Goal: Navigation & Orientation: Find specific page/section

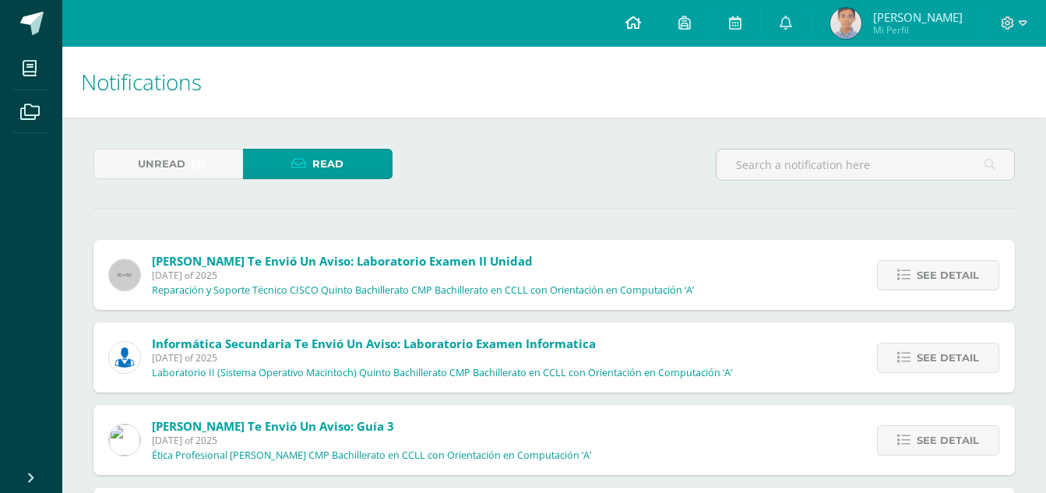
click at [641, 25] on icon at bounding box center [633, 23] width 16 height 14
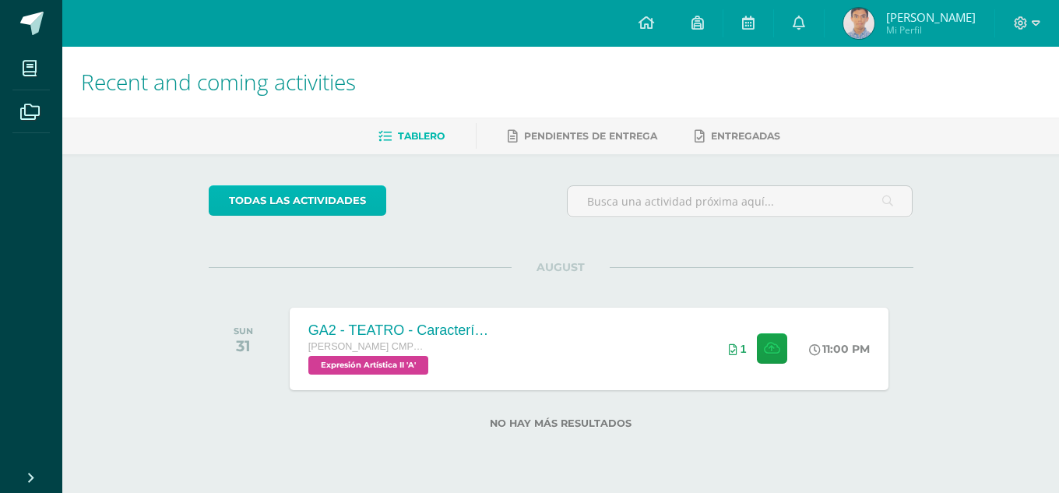
click at [303, 207] on link "todas las Actividades" at bounding box center [298, 200] width 178 height 30
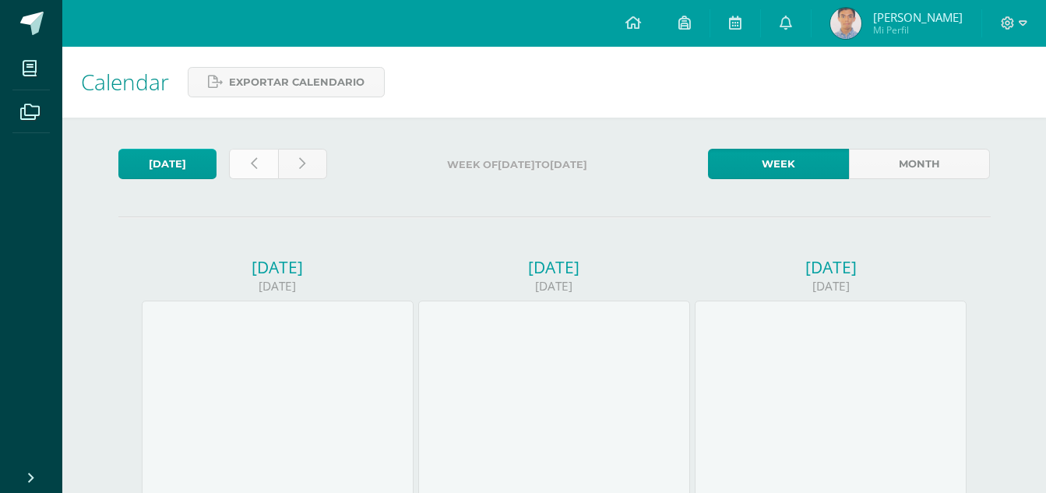
click at [233, 169] on link at bounding box center [253, 164] width 49 height 30
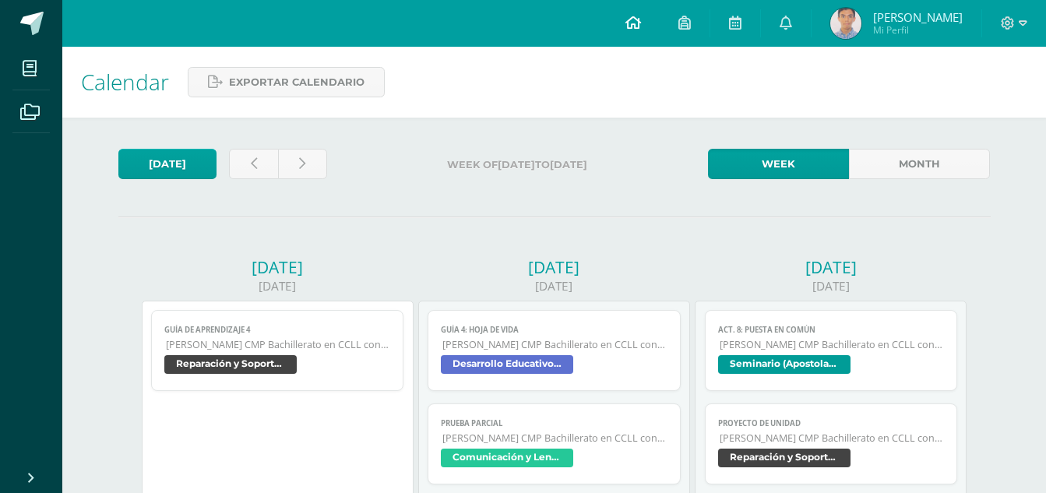
click at [641, 29] on icon at bounding box center [633, 23] width 16 height 14
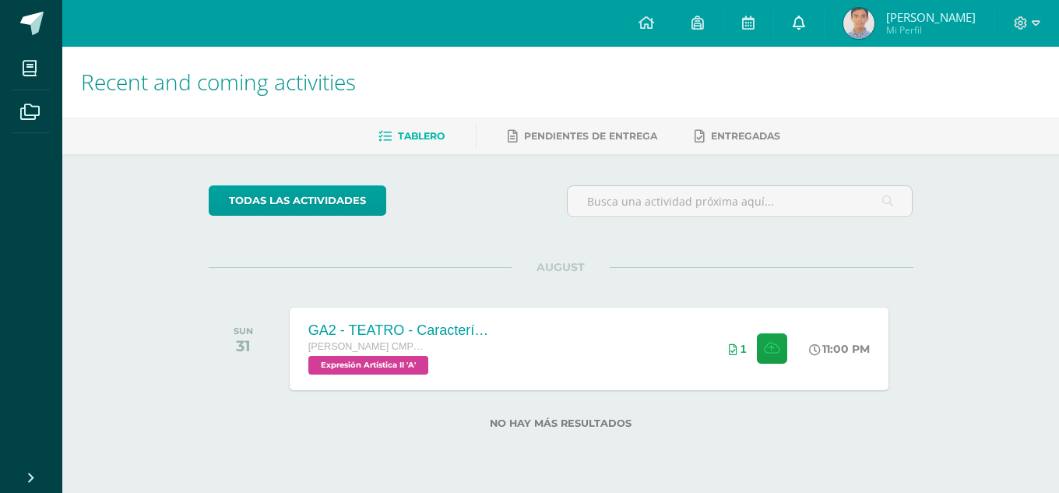
click at [824, 5] on link at bounding box center [799, 23] width 50 height 47
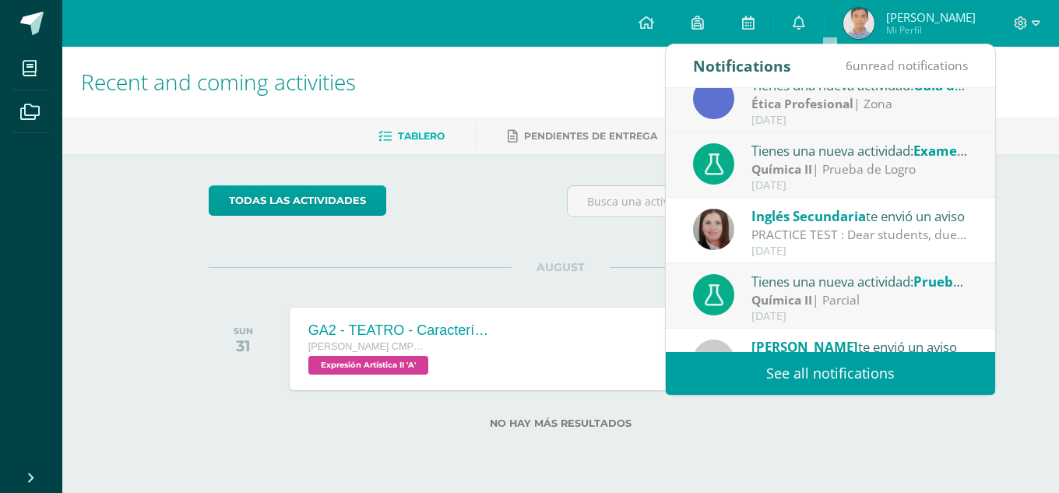
scroll to position [259, 0]
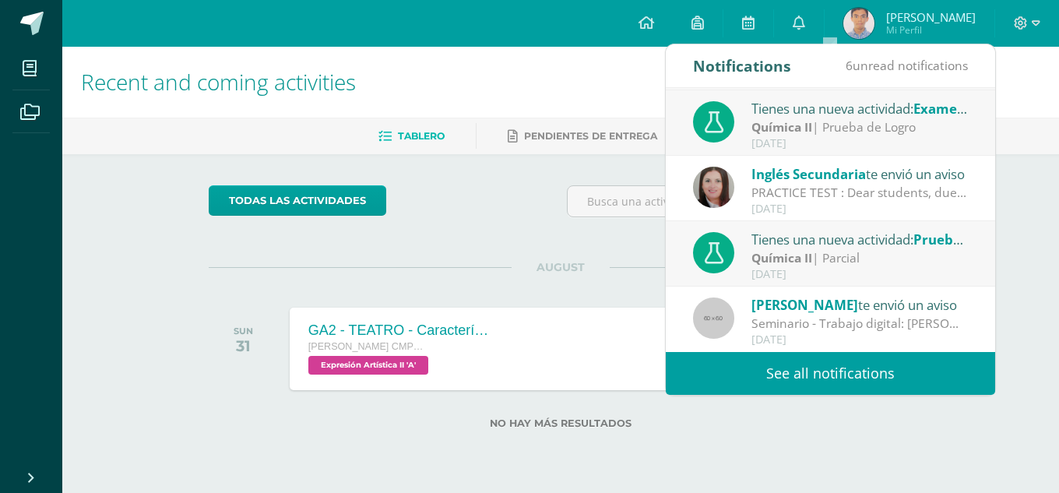
click at [849, 374] on link "See all notifications" at bounding box center [830, 373] width 329 height 43
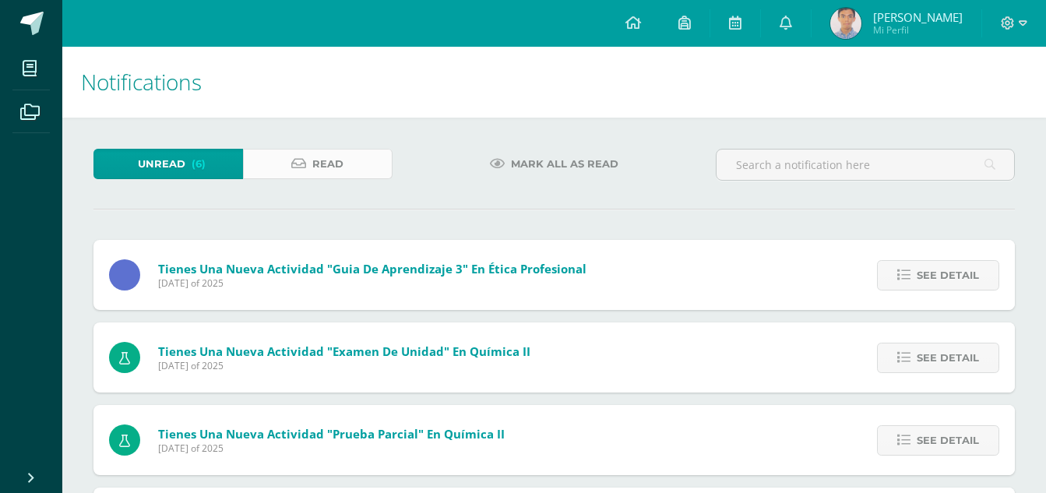
click at [345, 177] on link "Read" at bounding box center [318, 164] width 150 height 30
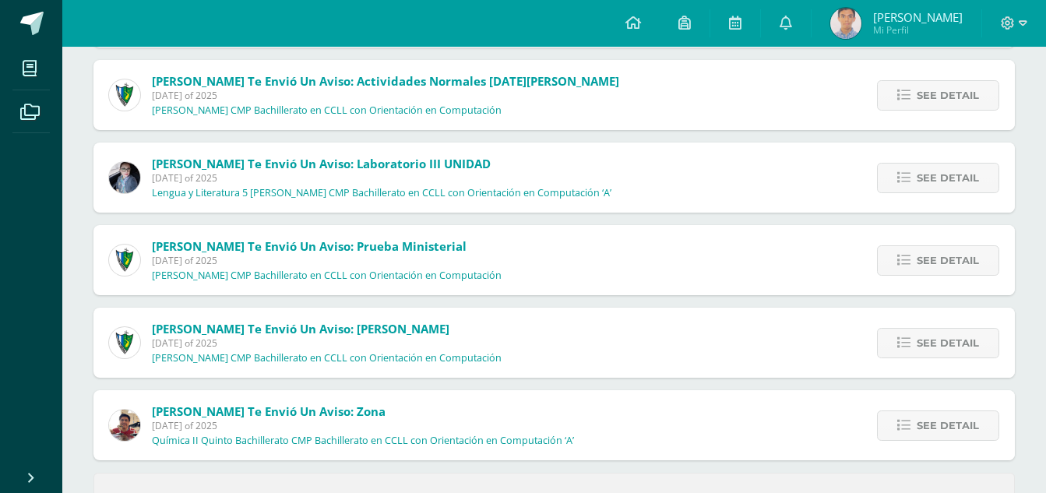
scroll to position [565, 0]
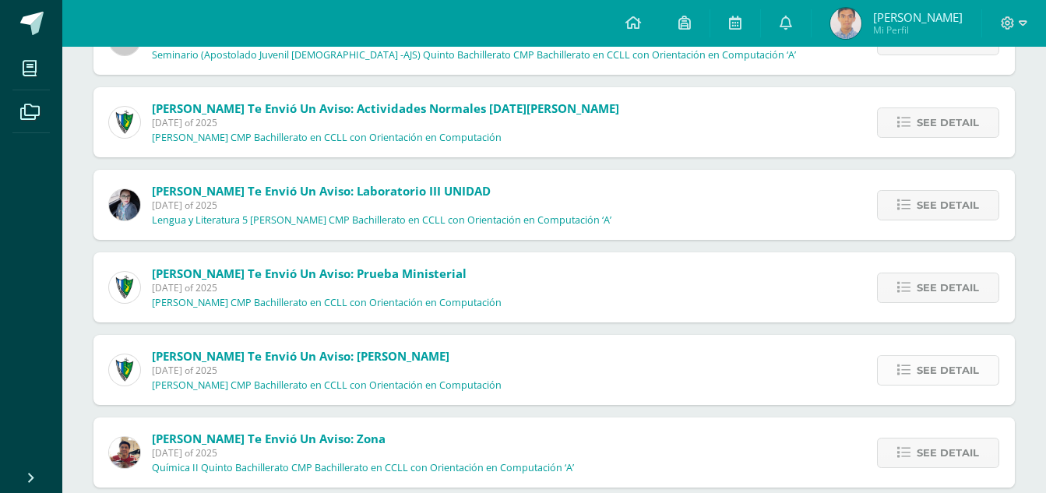
click at [971, 382] on span "See detail" at bounding box center [948, 370] width 62 height 29
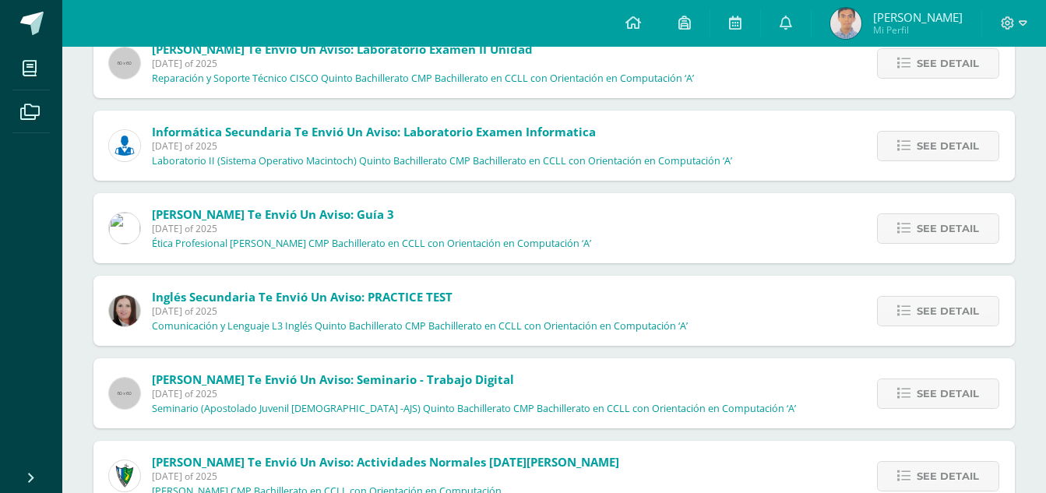
scroll to position [234, 0]
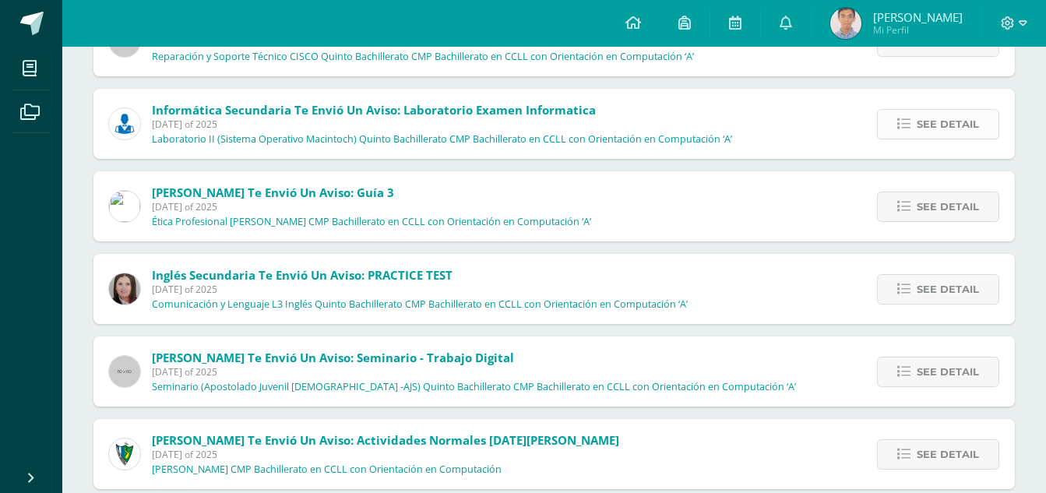
click at [910, 118] on icon at bounding box center [903, 124] width 13 height 13
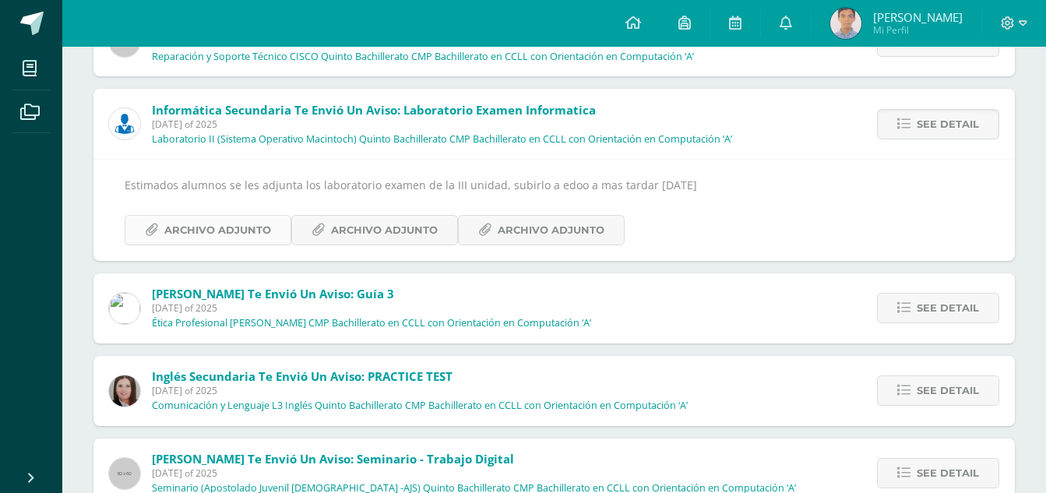
click at [280, 220] on link "Archivo Adjunto" at bounding box center [208, 230] width 167 height 30
click at [381, 225] on span "Archivo Adjunto" at bounding box center [384, 230] width 107 height 29
